Goal: Task Accomplishment & Management: Manage account settings

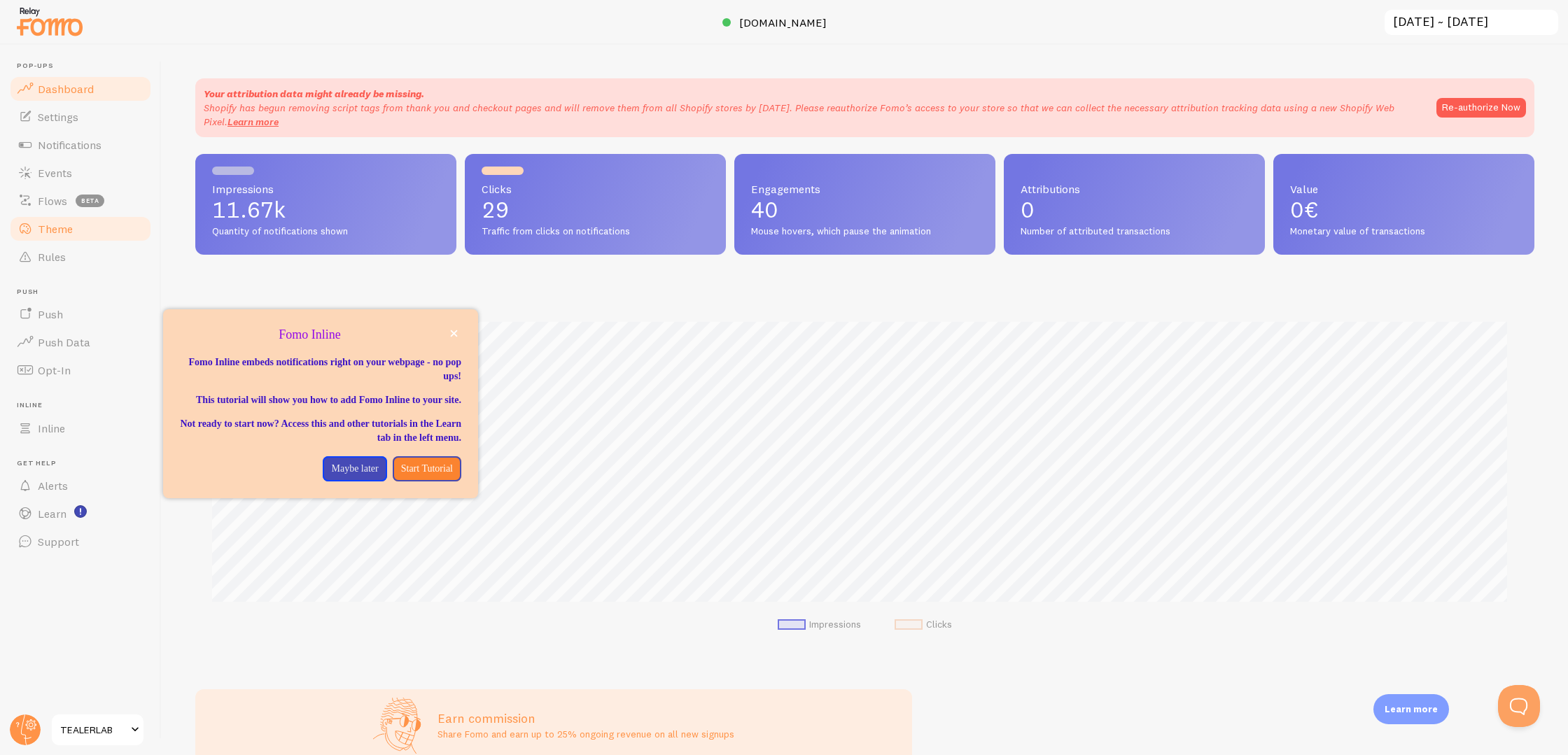
click at [62, 230] on span "Theme" at bounding box center [55, 228] width 35 height 14
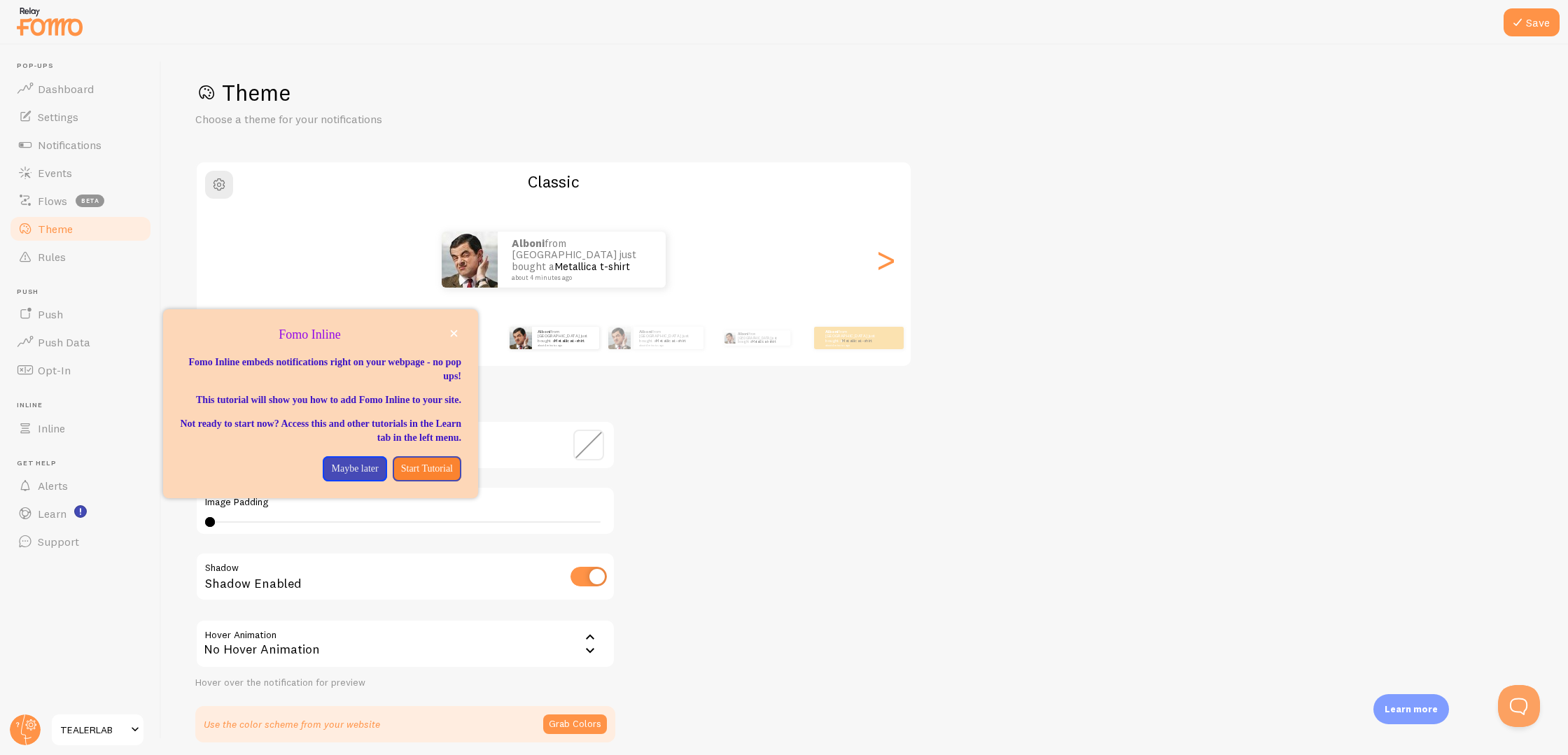
click at [949, 636] on div "Theme Choose a theme for your notifications Classic alboni from [GEOGRAPHIC_DAT…" at bounding box center [865, 410] width 1339 height 663
click at [589, 577] on input "checkbox" at bounding box center [589, 576] width 37 height 20
checkbox input "false"
click at [459, 339] on button "close," at bounding box center [454, 333] width 15 height 15
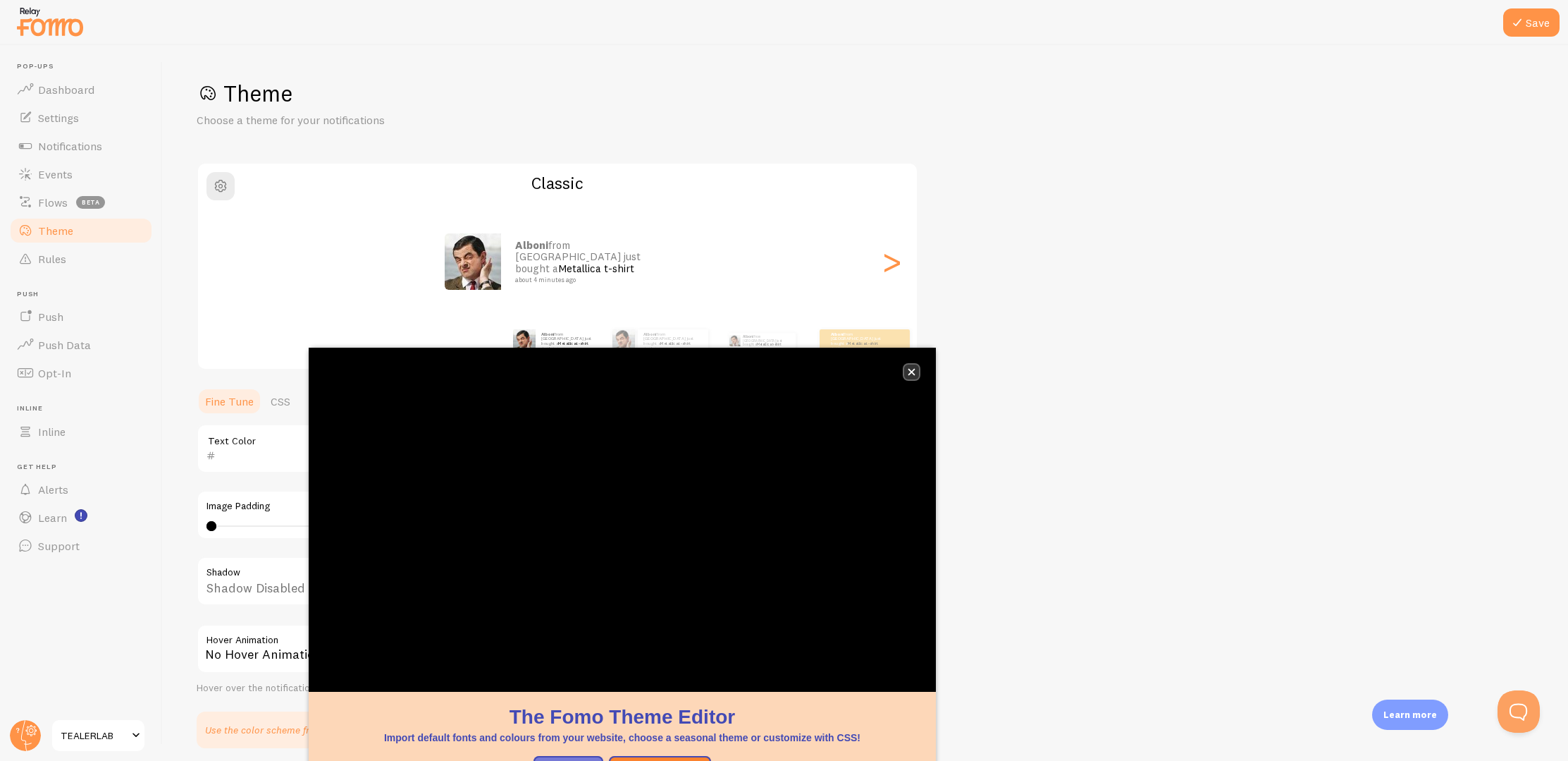
click at [911, 368] on icon "close," at bounding box center [911, 371] width 7 height 7
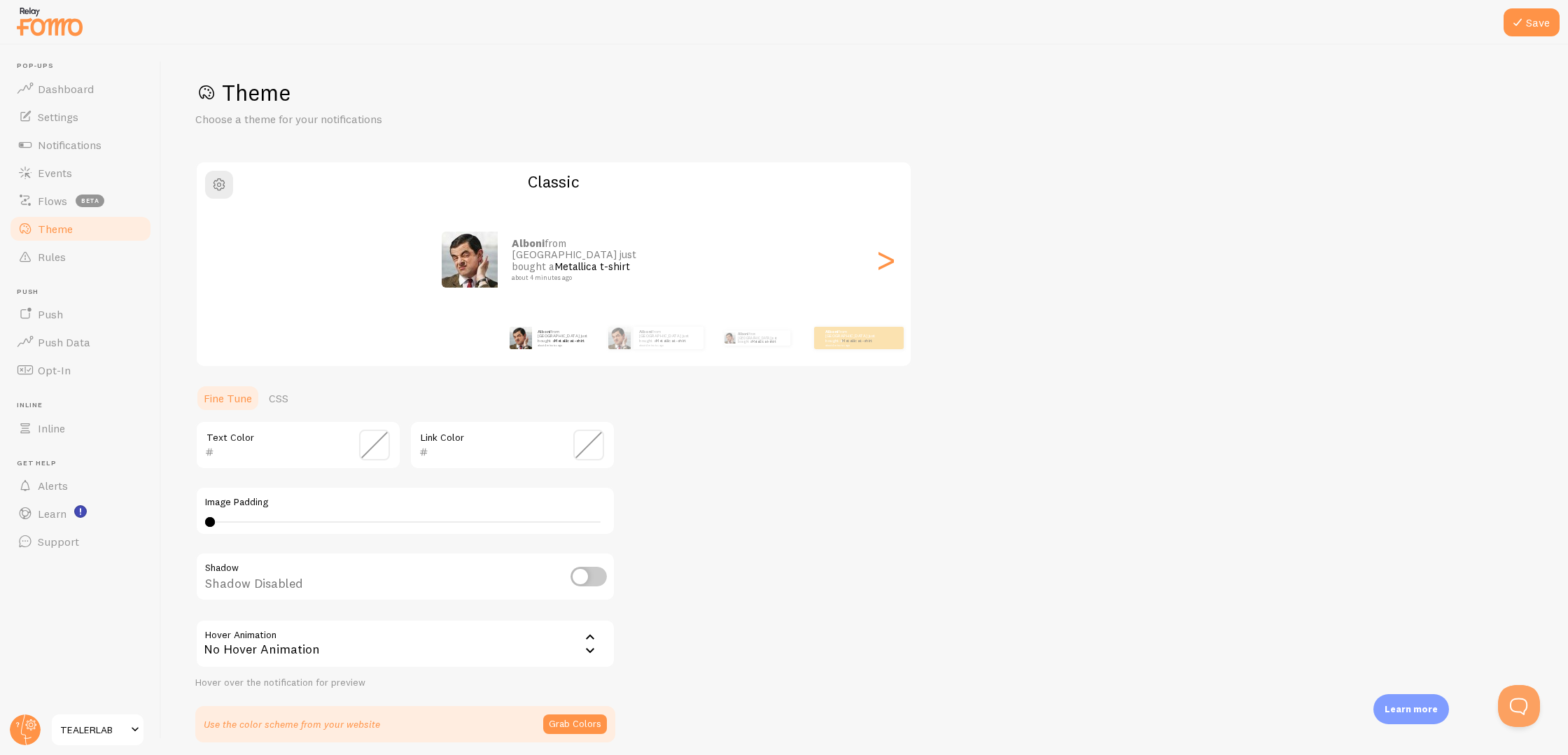
scroll to position [55, 0]
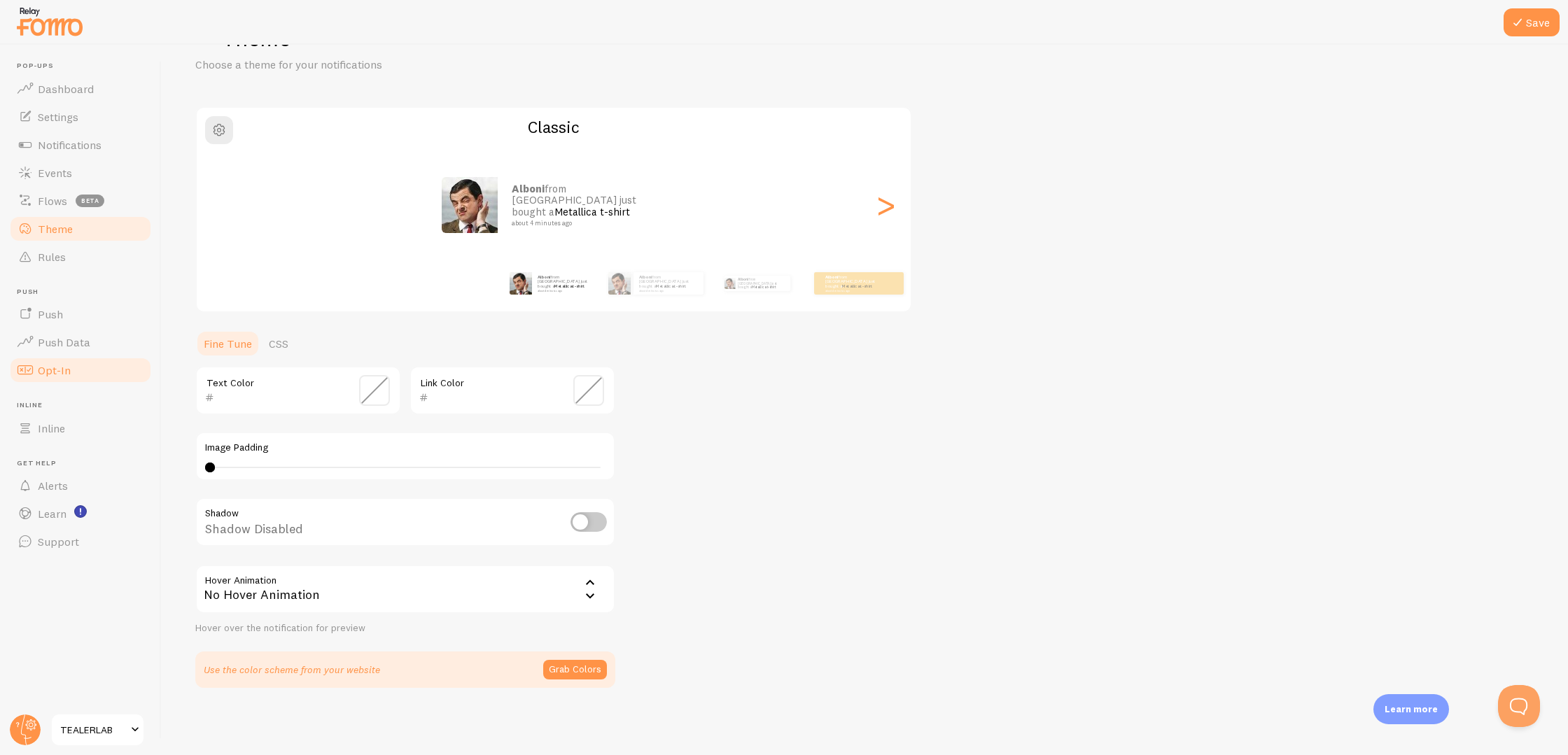
click at [72, 372] on link "Opt-In" at bounding box center [80, 370] width 144 height 28
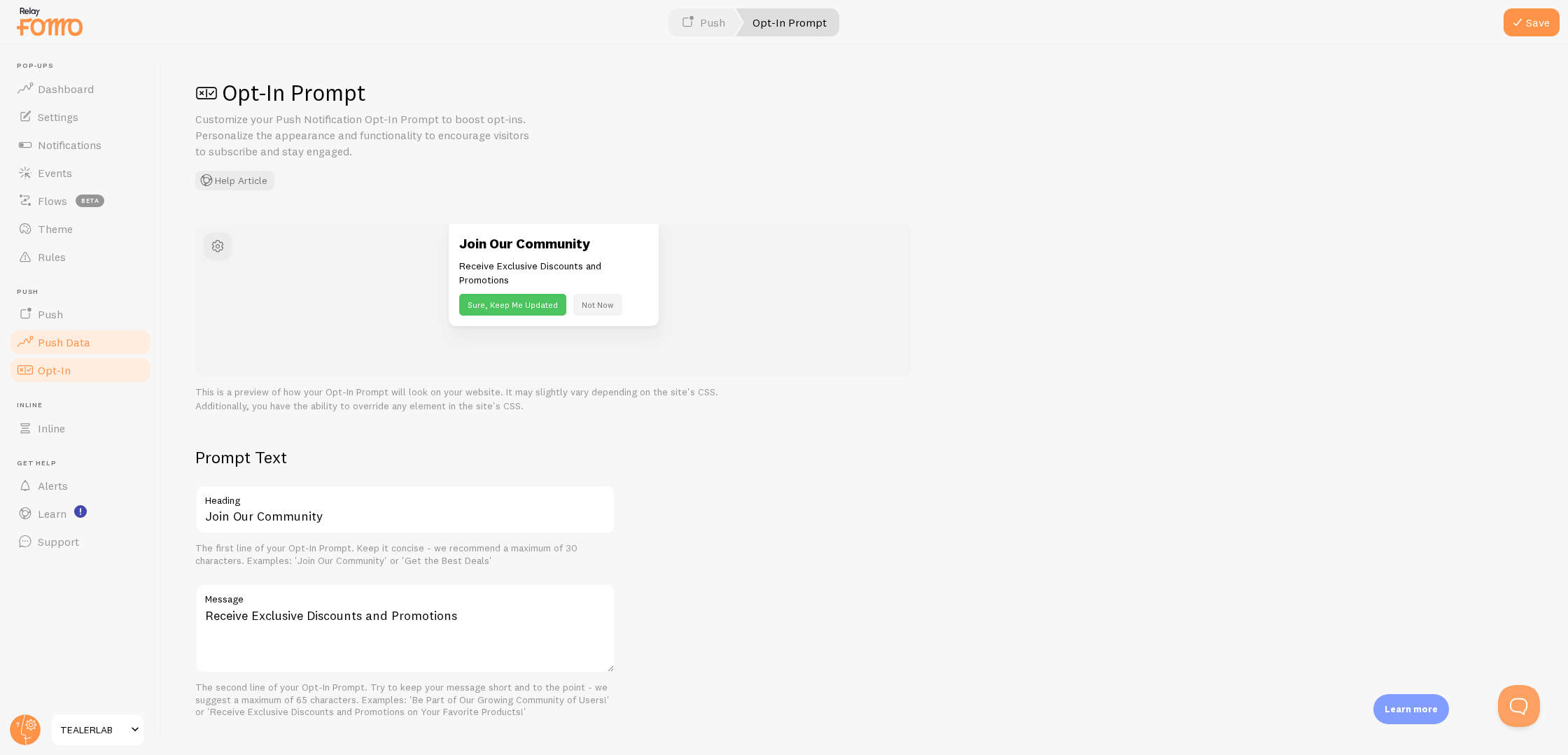
click at [80, 338] on span "Push Data" at bounding box center [64, 342] width 52 height 14
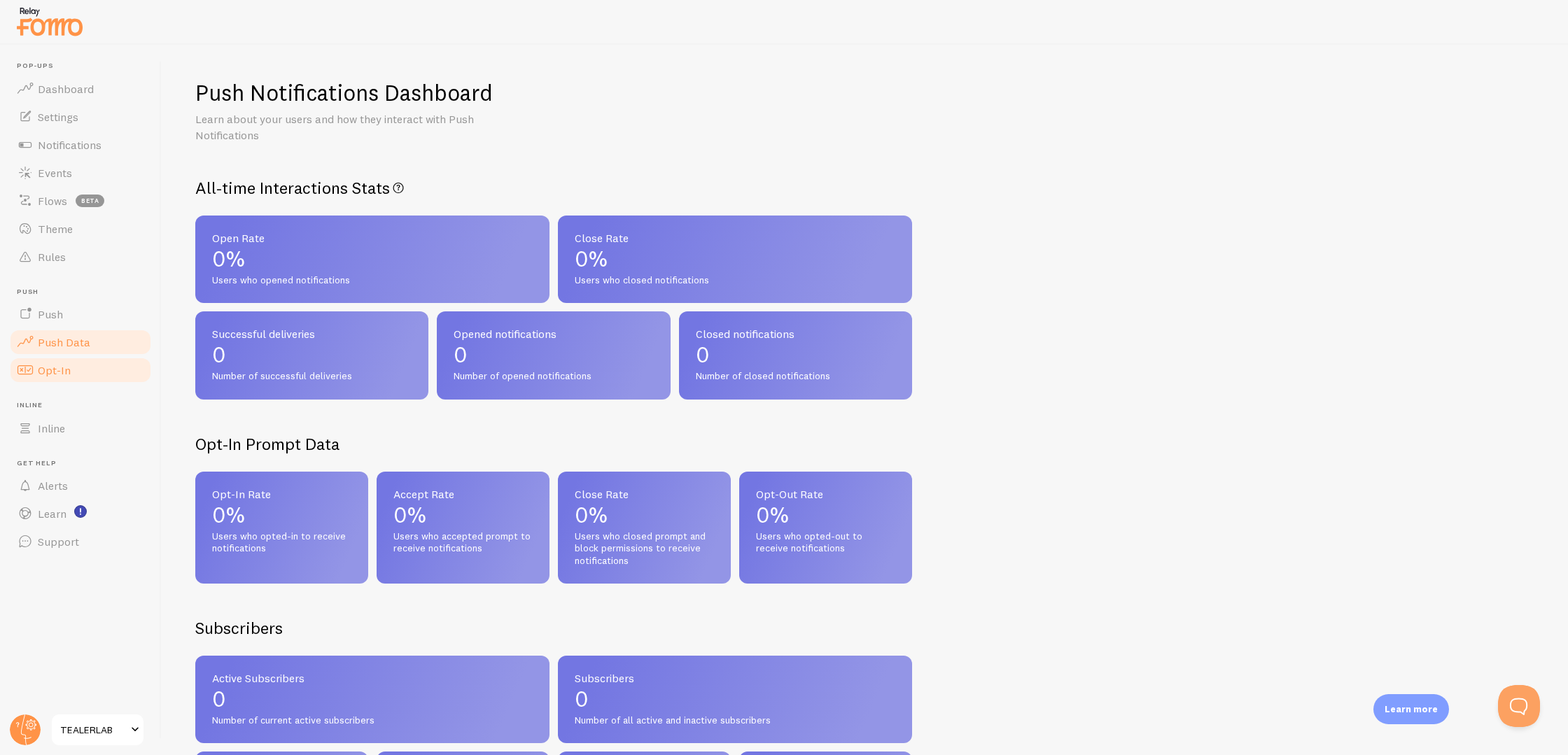
click at [77, 369] on link "Opt-In" at bounding box center [80, 370] width 144 height 28
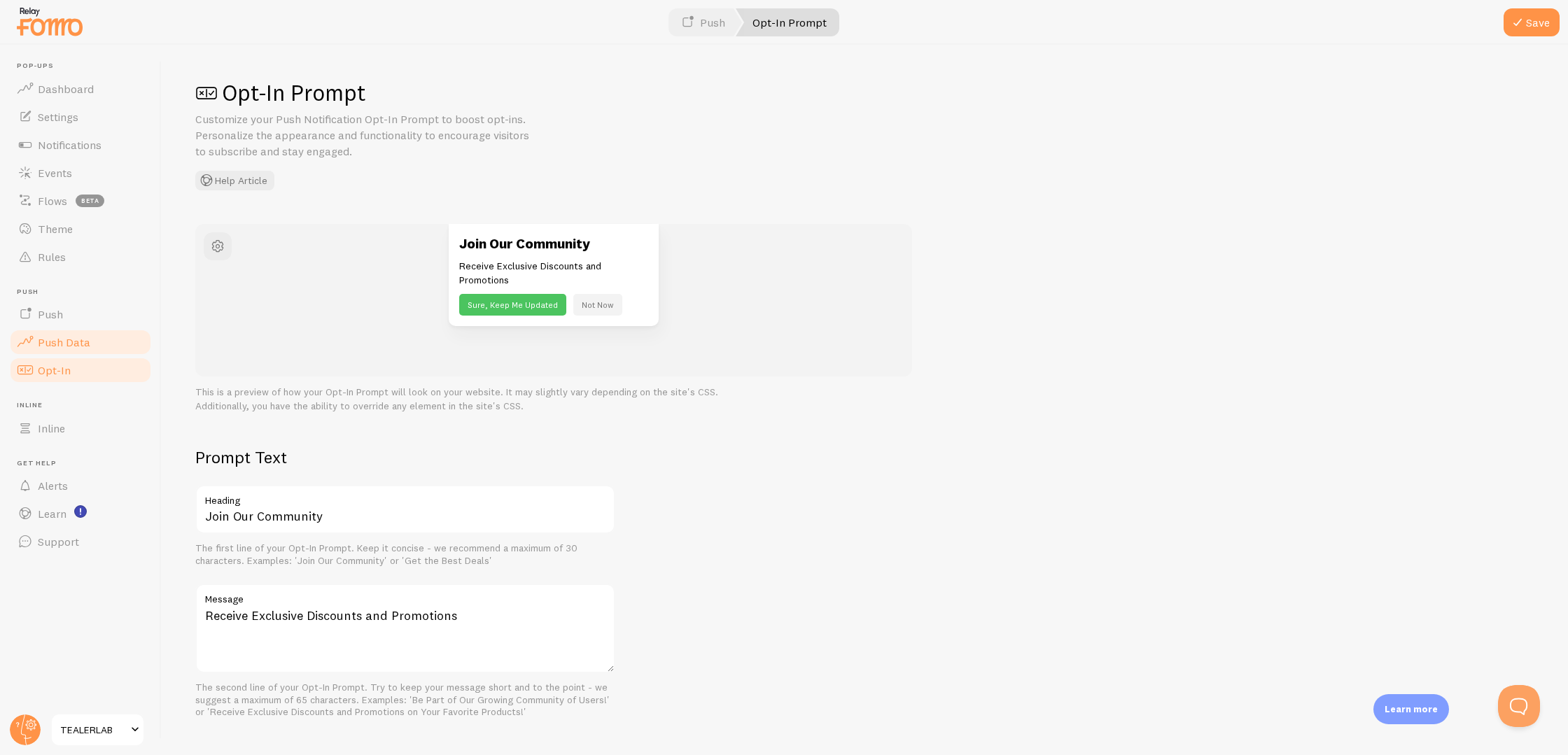
click at [81, 350] on link "Push Data" at bounding box center [80, 342] width 144 height 28
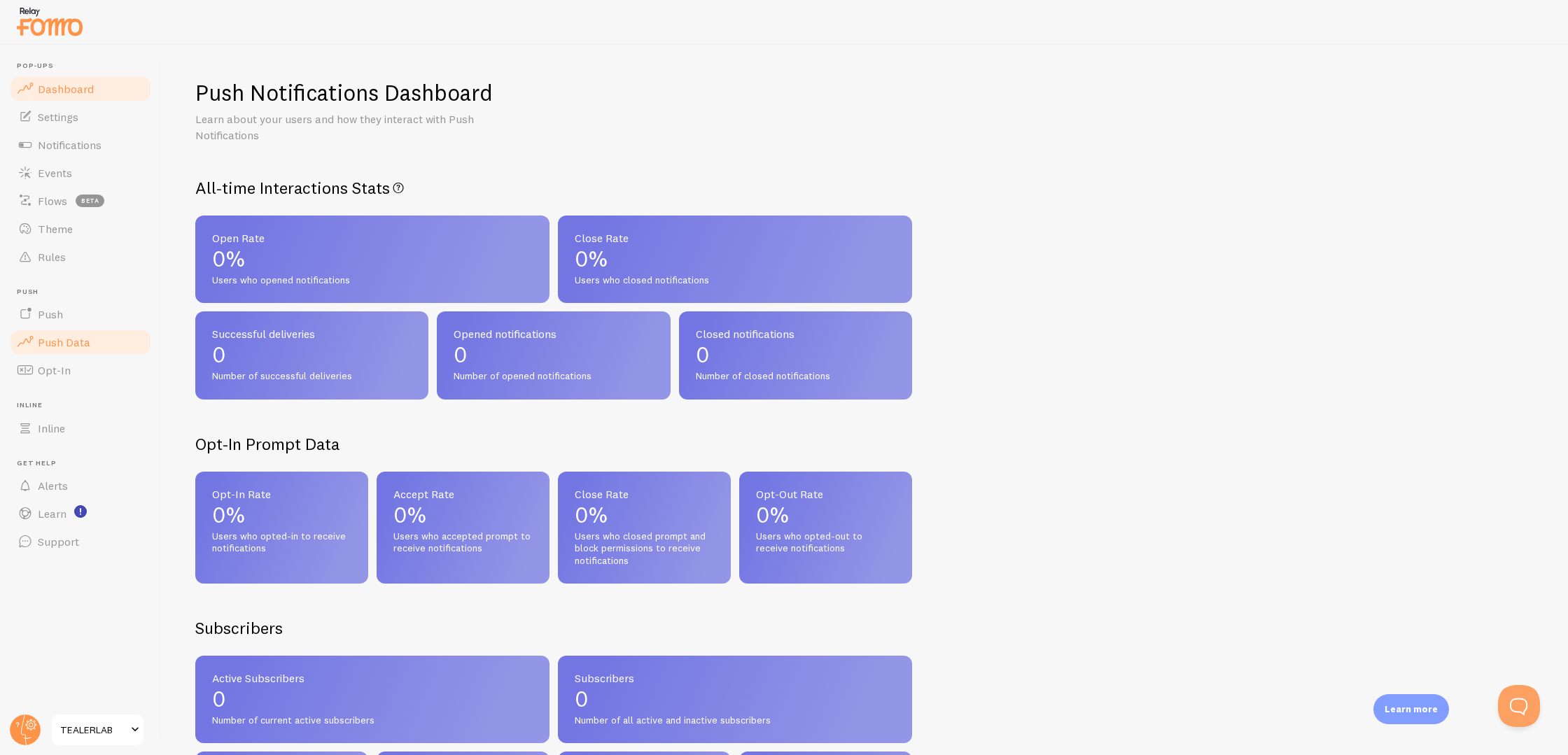
click at [83, 96] on link "Dashboard" at bounding box center [80, 89] width 144 height 28
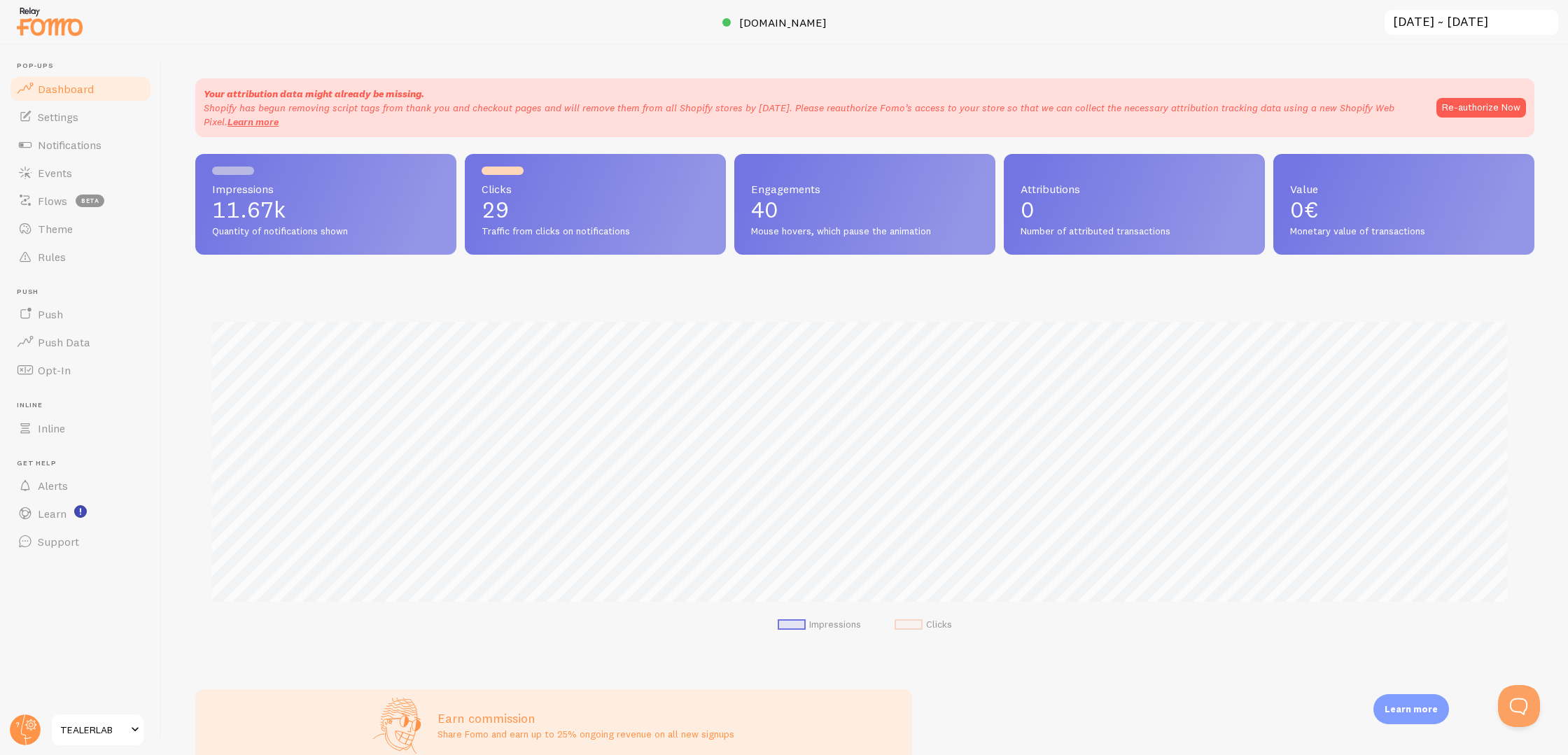
scroll to position [367, 1328]
click at [84, 136] on link "Notifications" at bounding box center [80, 145] width 144 height 28
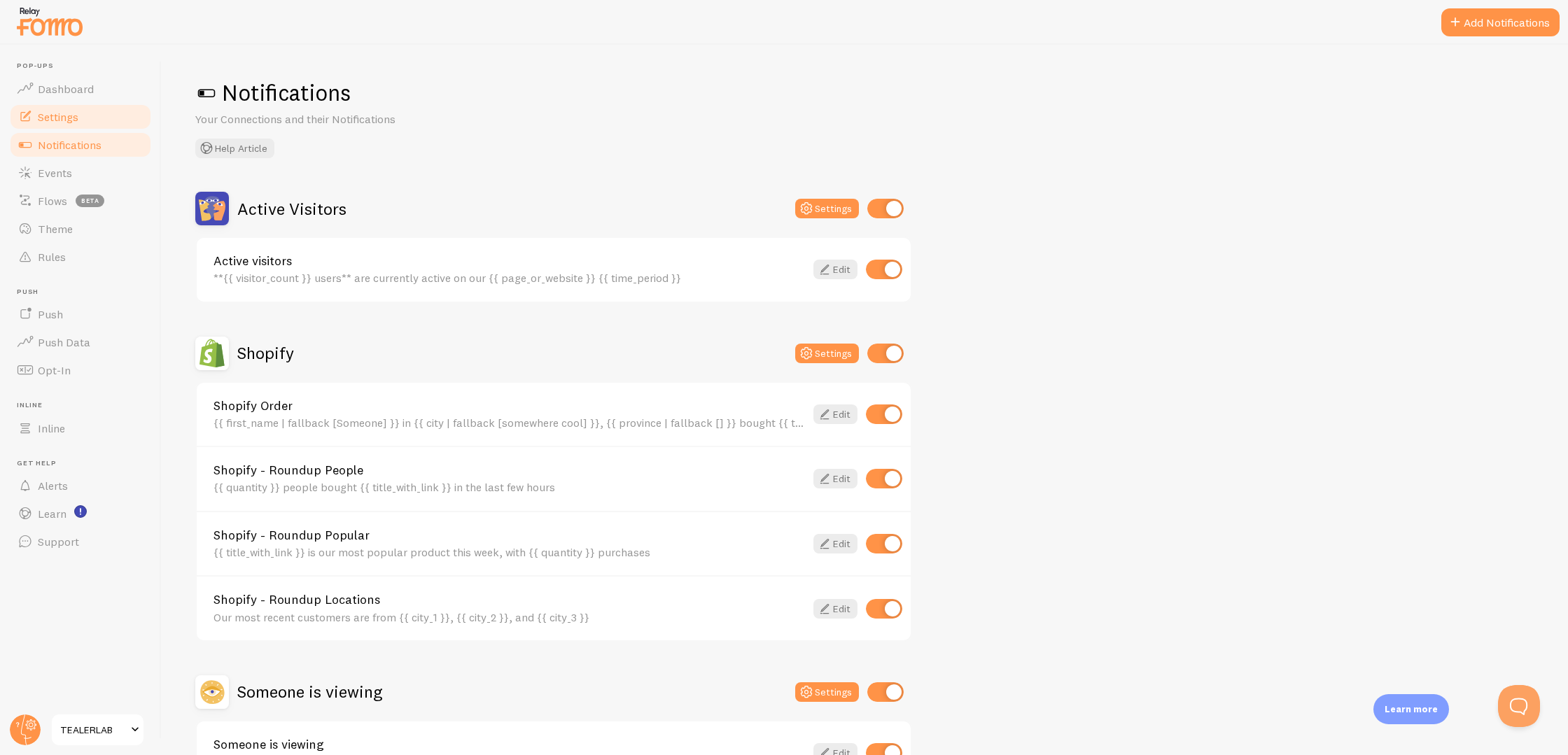
click at [90, 119] on link "Settings" at bounding box center [80, 117] width 144 height 28
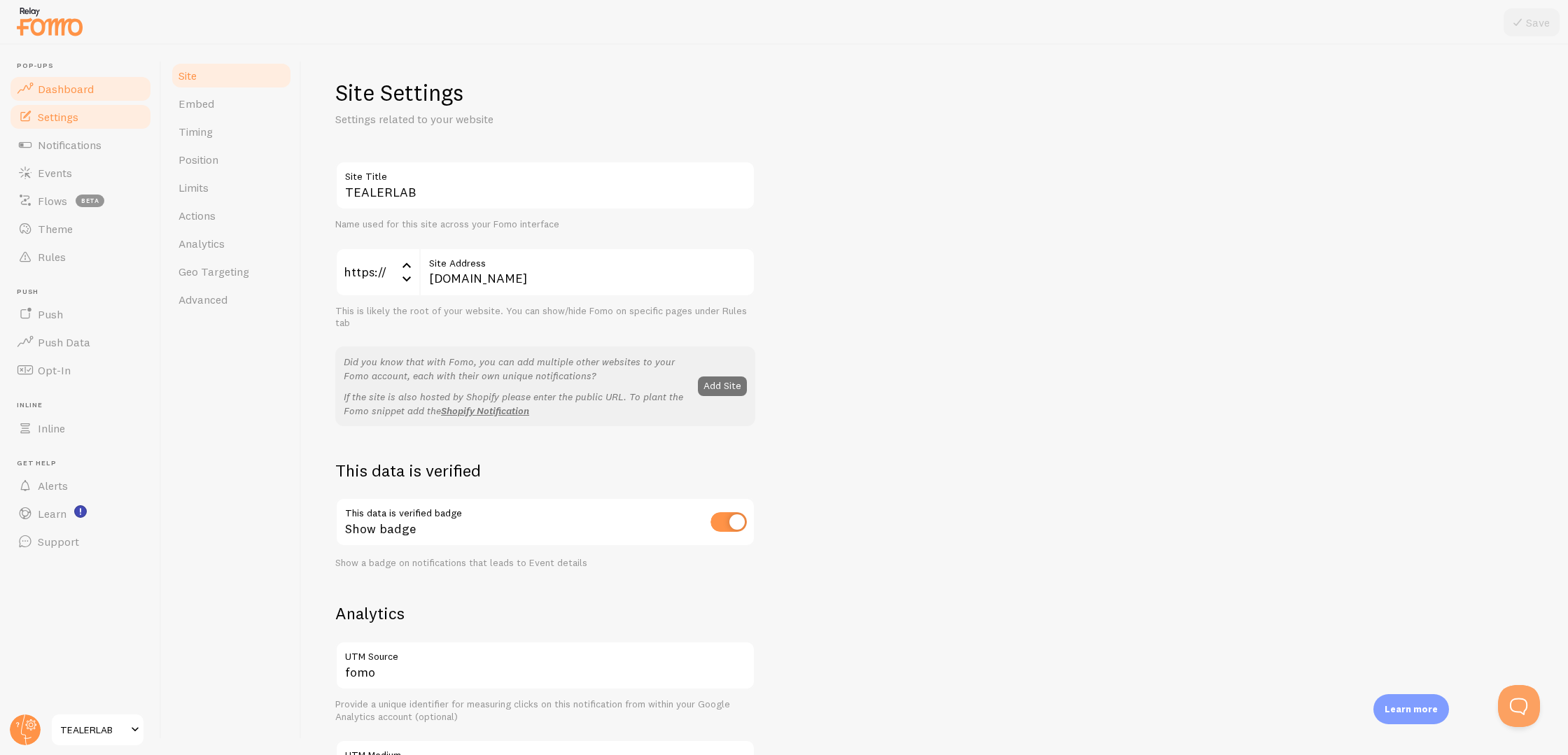
click at [135, 90] on link "Dashboard" at bounding box center [80, 89] width 144 height 28
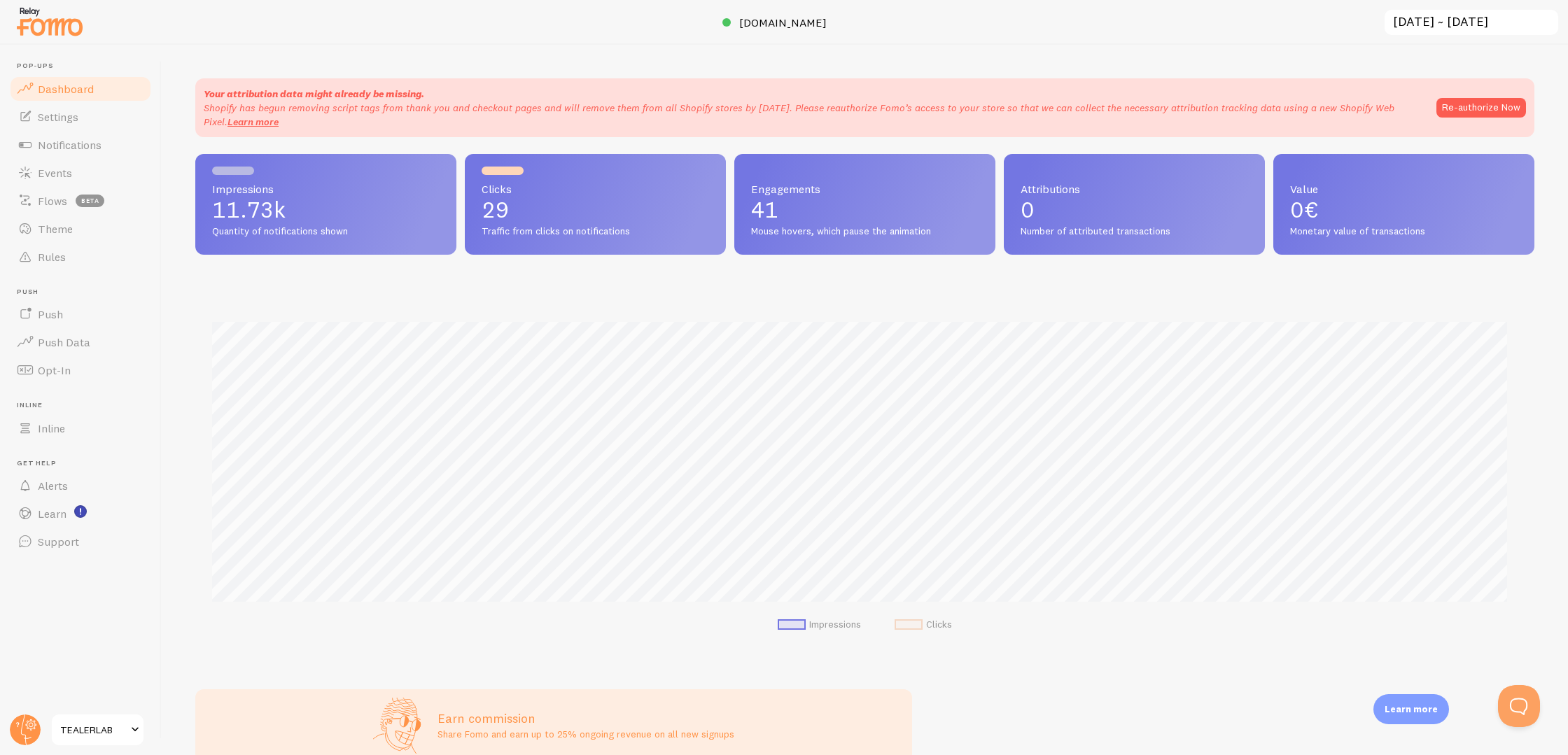
scroll to position [367, 1328]
click at [731, 20] on div at bounding box center [727, 22] width 8 height 8
click at [58, 440] on link "Inline" at bounding box center [80, 428] width 144 height 28
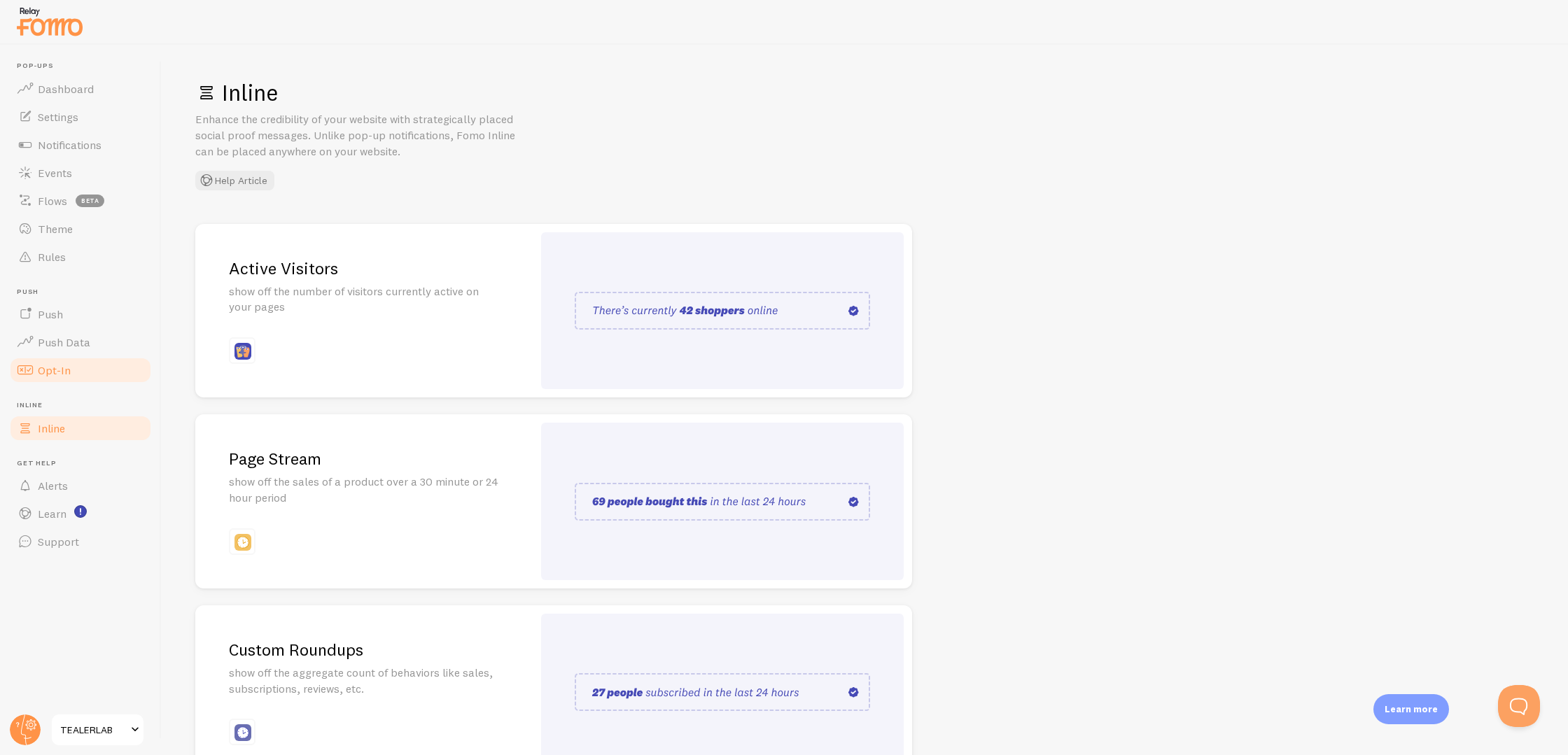
click at [71, 377] on link "Opt-In" at bounding box center [80, 370] width 144 height 28
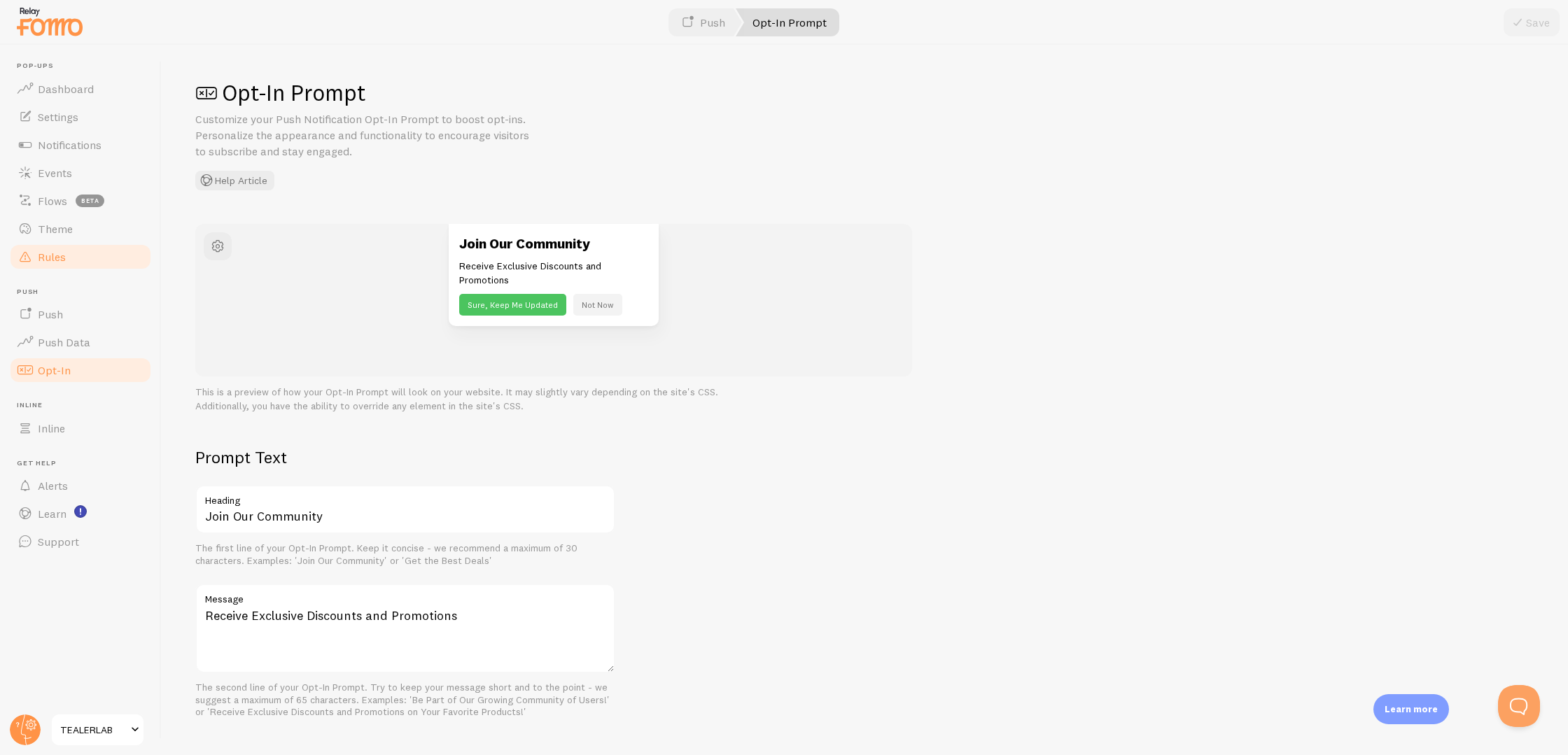
click at [80, 253] on link "Rules" at bounding box center [80, 257] width 144 height 28
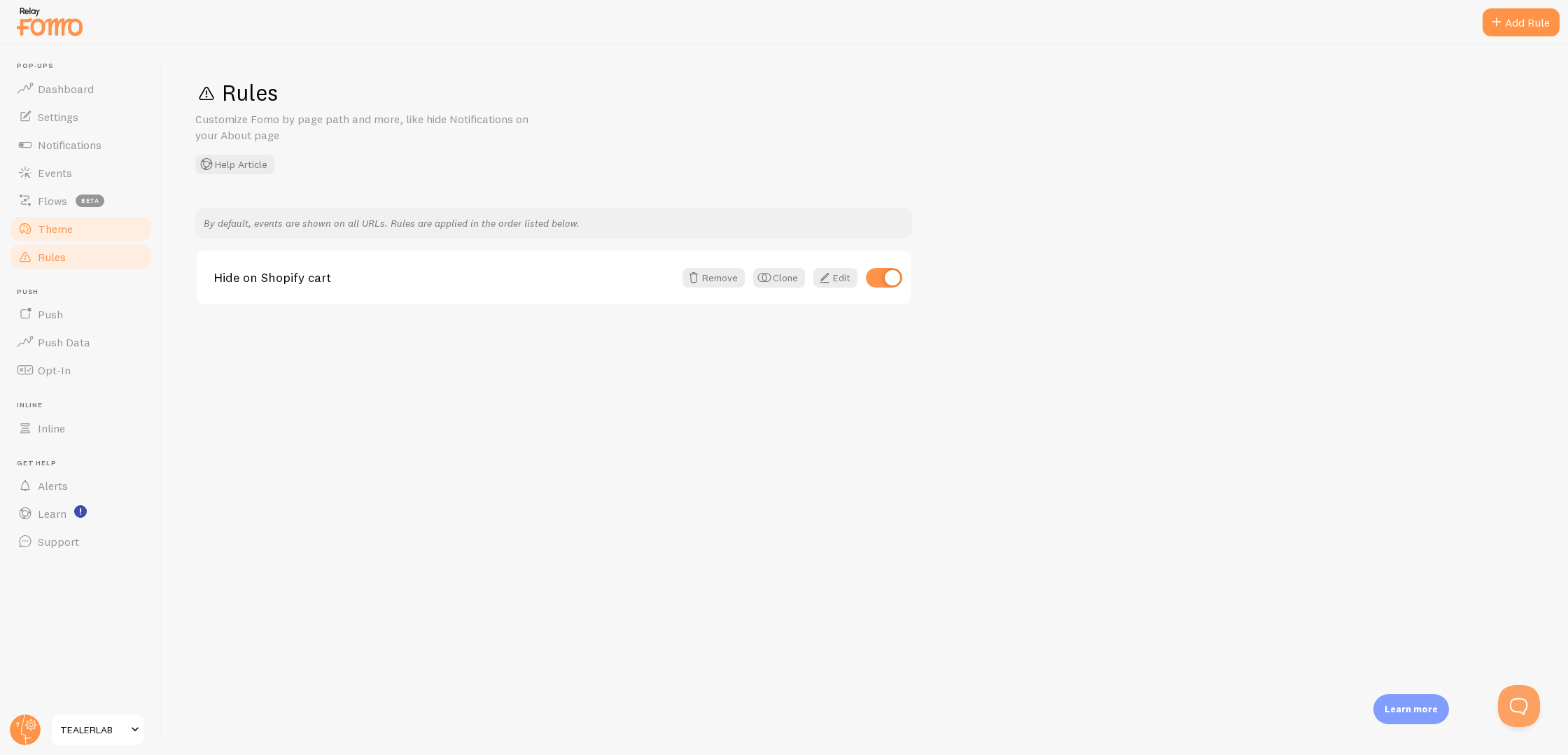
click at [70, 231] on span "Theme" at bounding box center [55, 228] width 35 height 14
